Goal: Browse casually

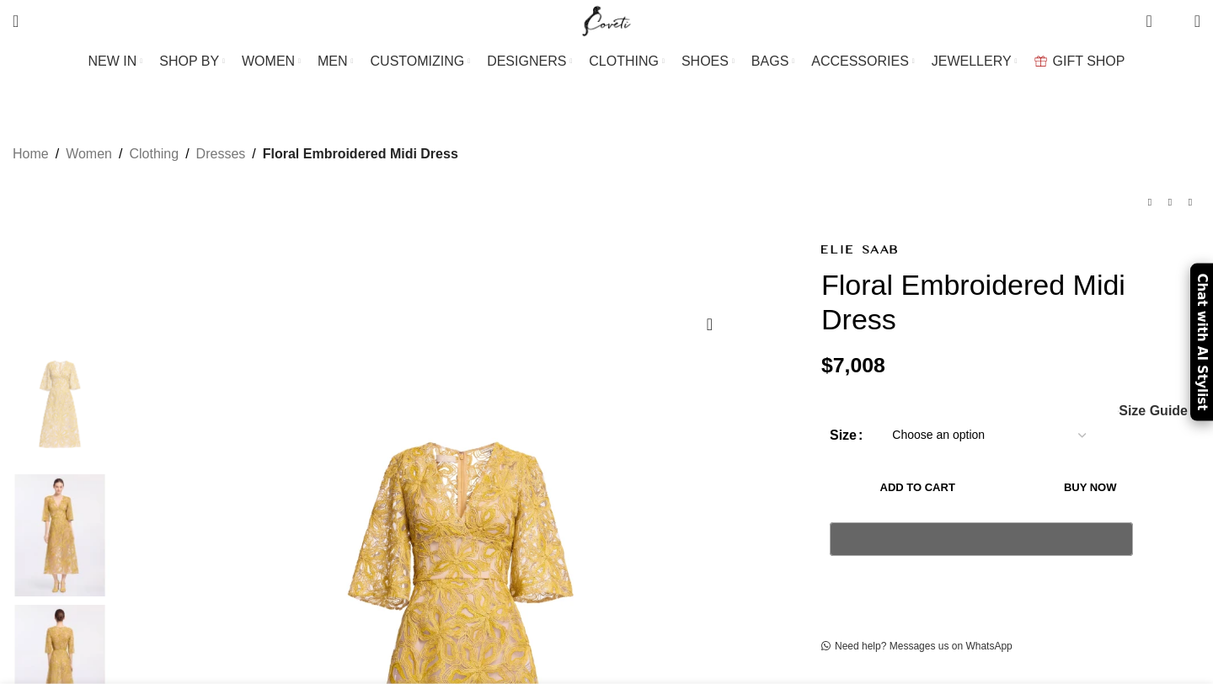
click at [111, 474] on img at bounding box center [59, 535] width 103 height 123
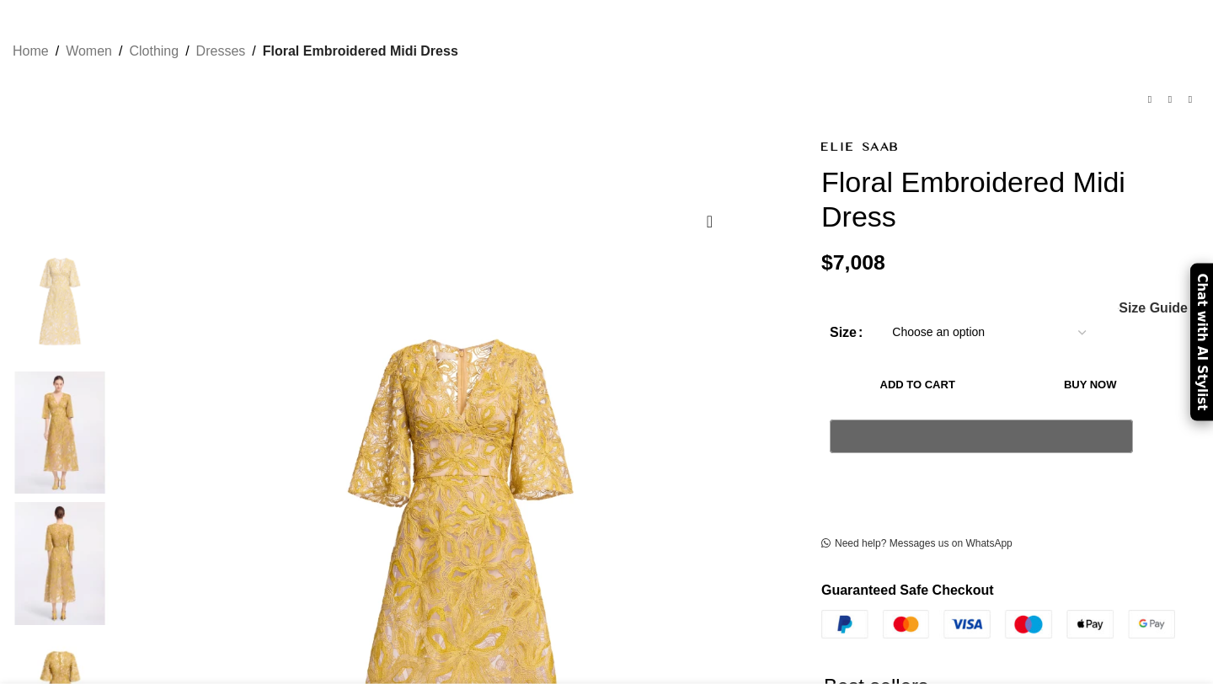
scroll to position [104, 0]
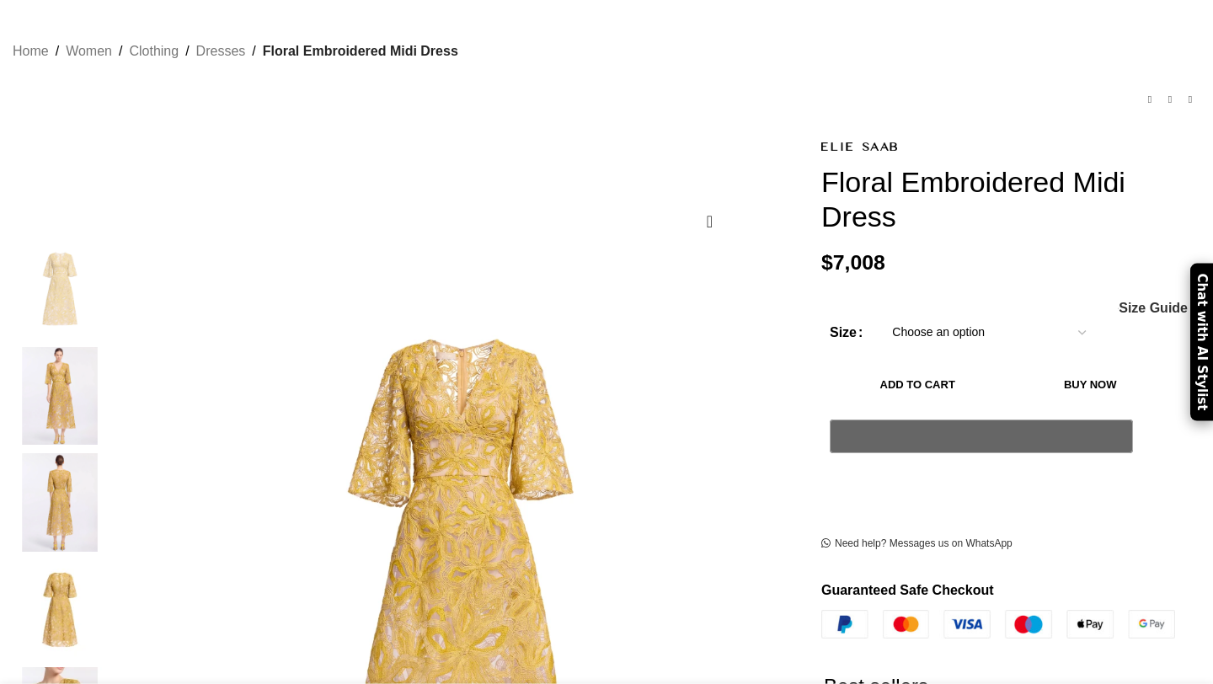
click at [111, 377] on img "2 / 5" at bounding box center [59, 396] width 103 height 99
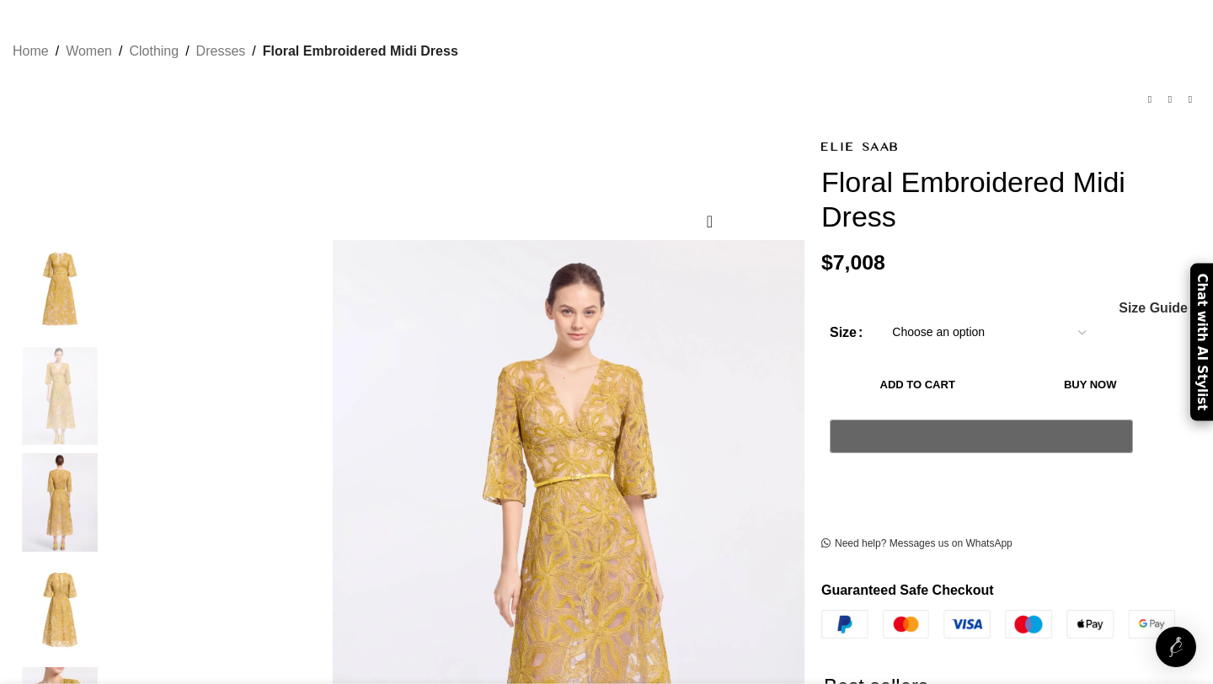
scroll to position [0, 355]
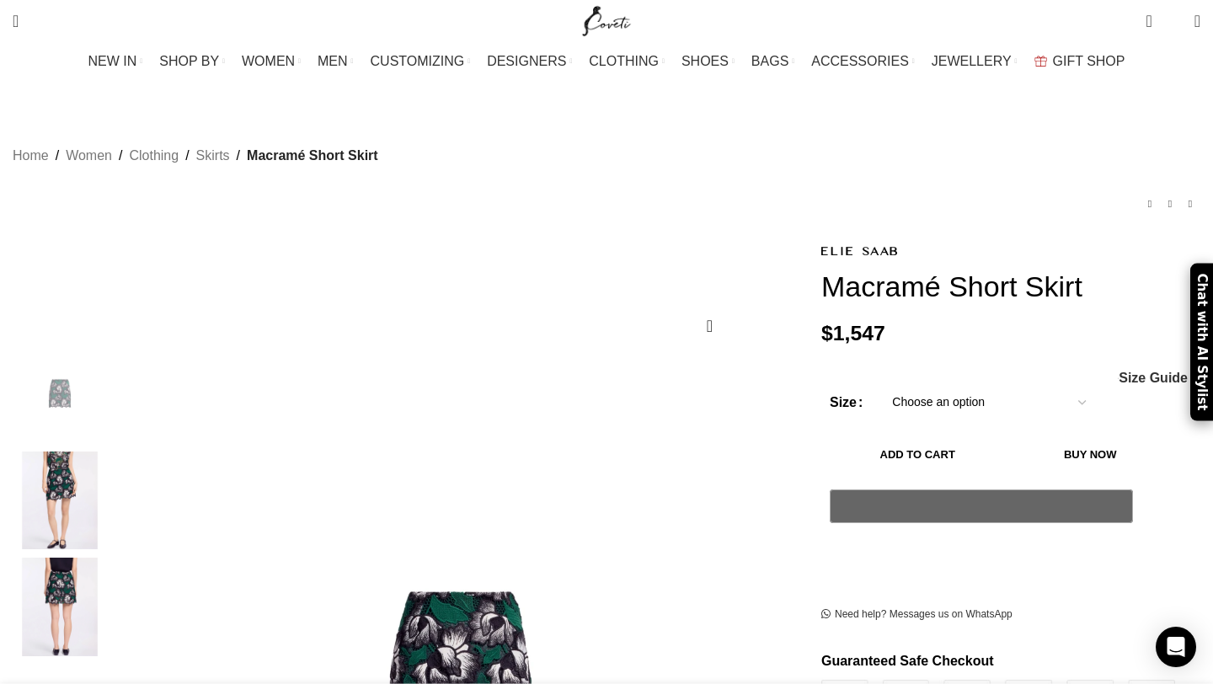
scroll to position [0, 531]
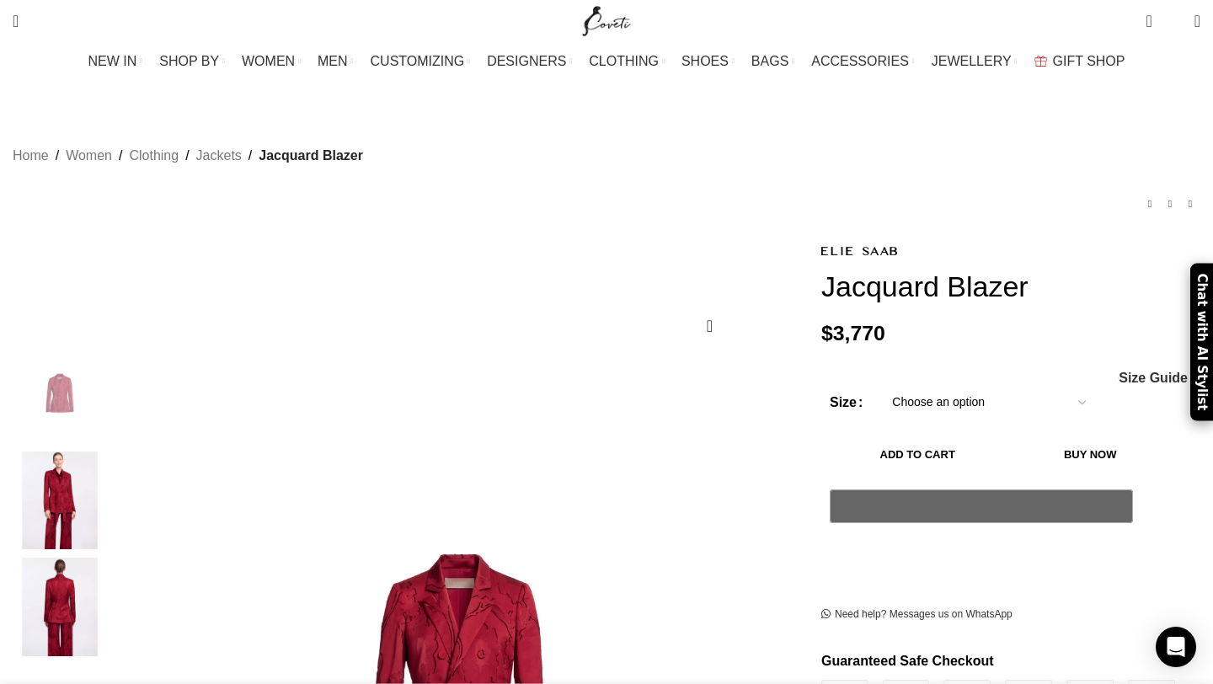
scroll to position [0, 709]
click at [111, 472] on img "2 / 5" at bounding box center [59, 500] width 103 height 99
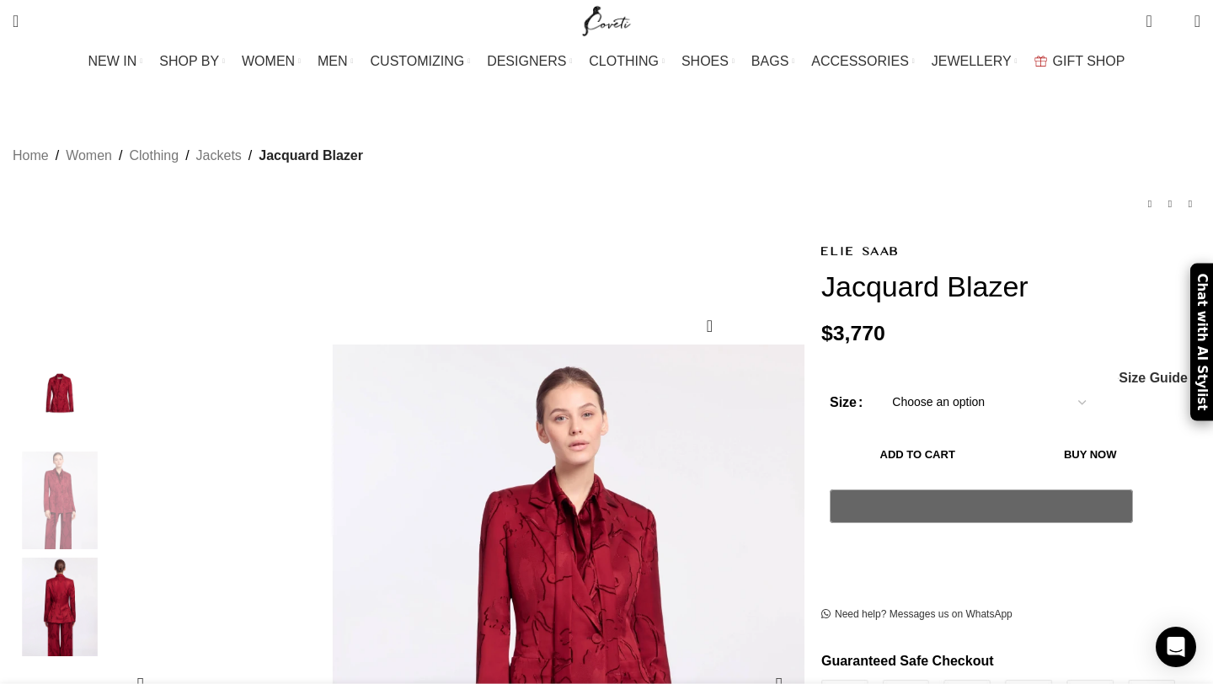
scroll to position [0, 886]
click at [111, 597] on img "3 / 5" at bounding box center [59, 607] width 103 height 99
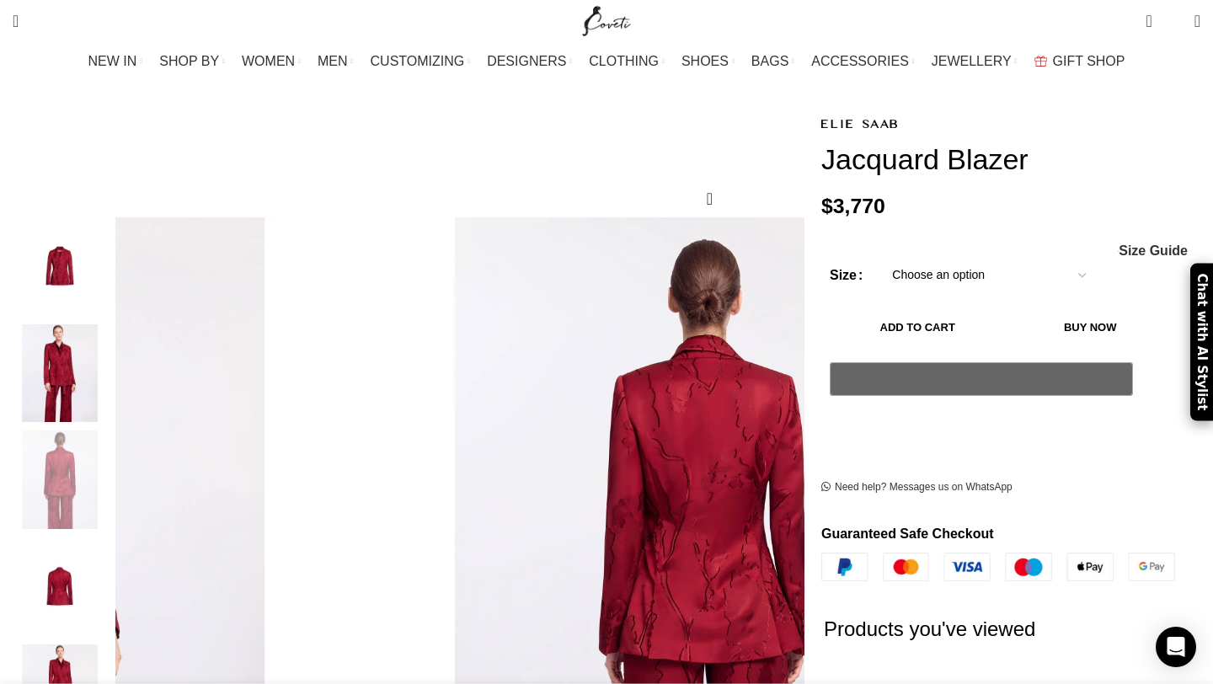
scroll to position [130, 0]
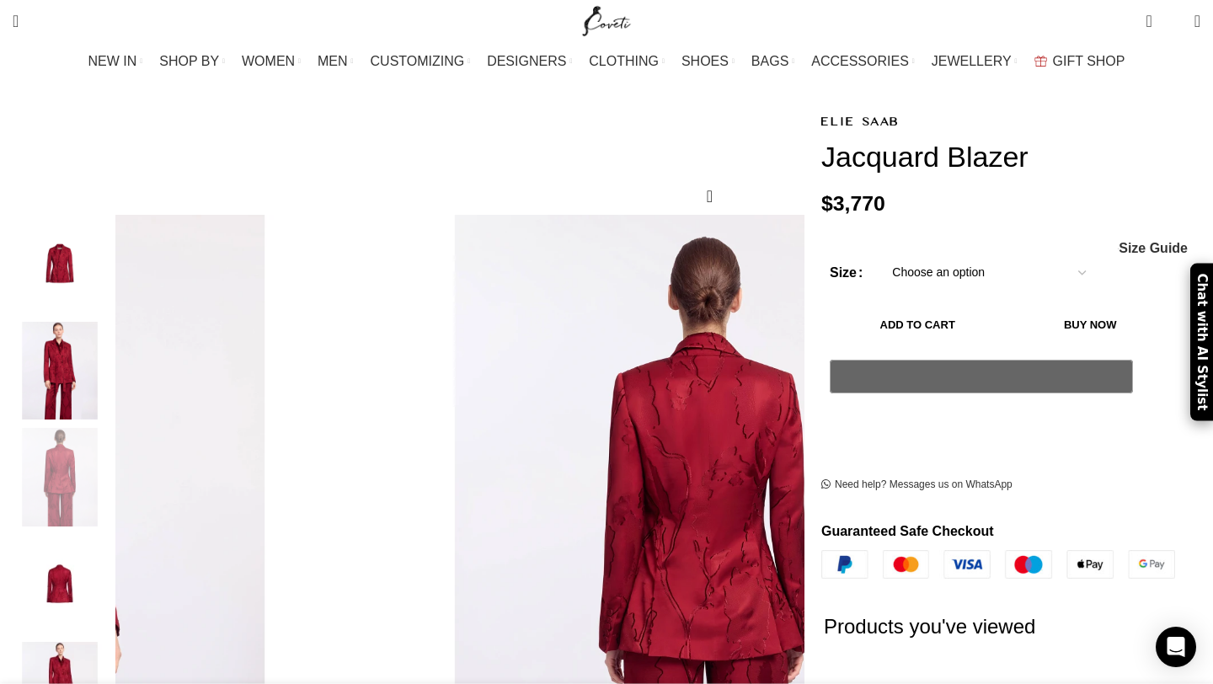
click at [111, 558] on img "4 / 5" at bounding box center [59, 584] width 103 height 99
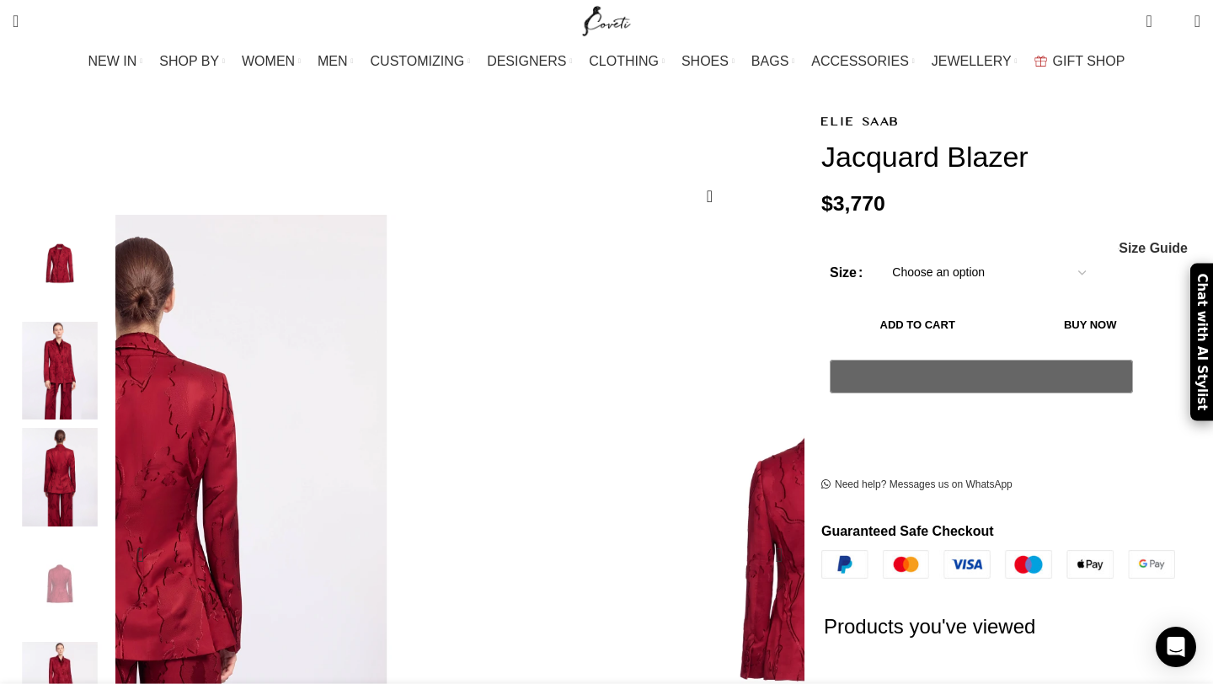
scroll to position [0, 1241]
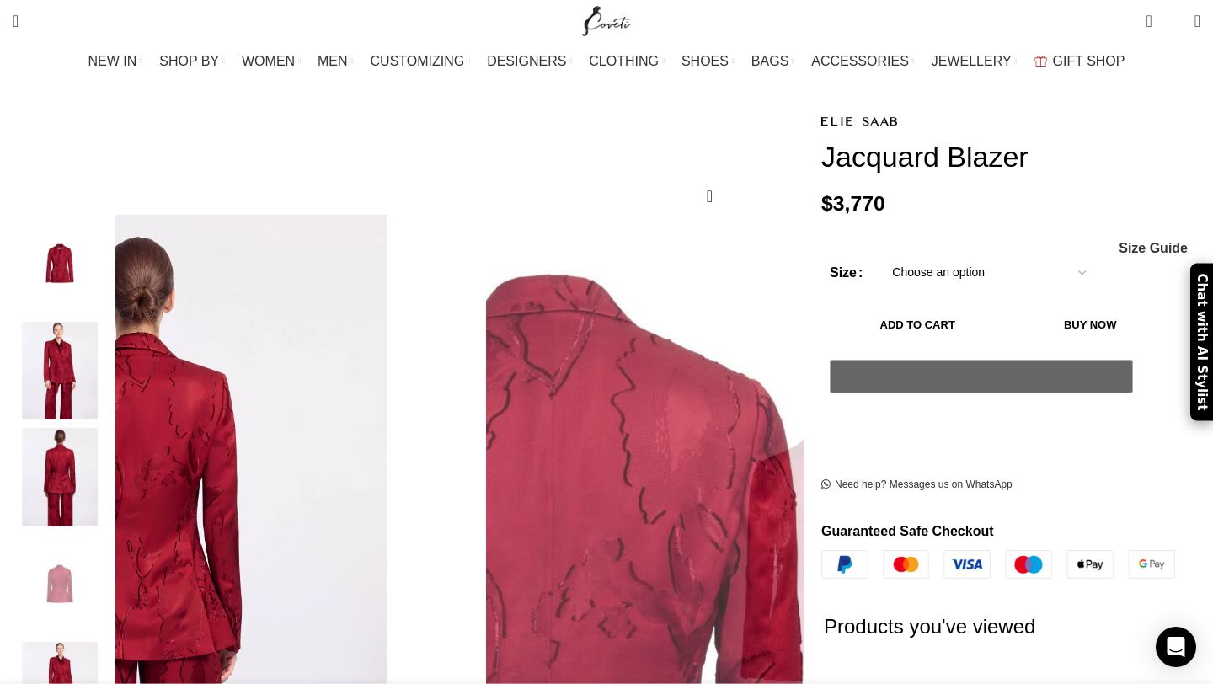
click at [111, 673] on img "5 / 5" at bounding box center [59, 691] width 103 height 99
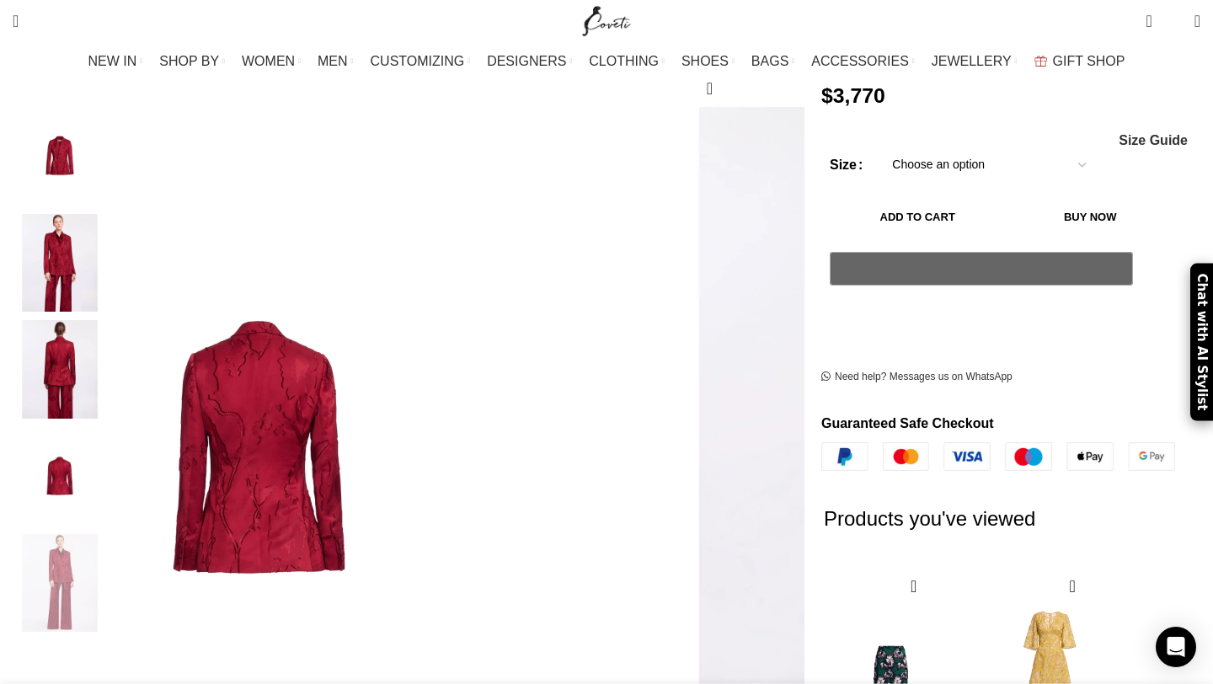
scroll to position [0, 1418]
